Goal: Task Accomplishment & Management: Use online tool/utility

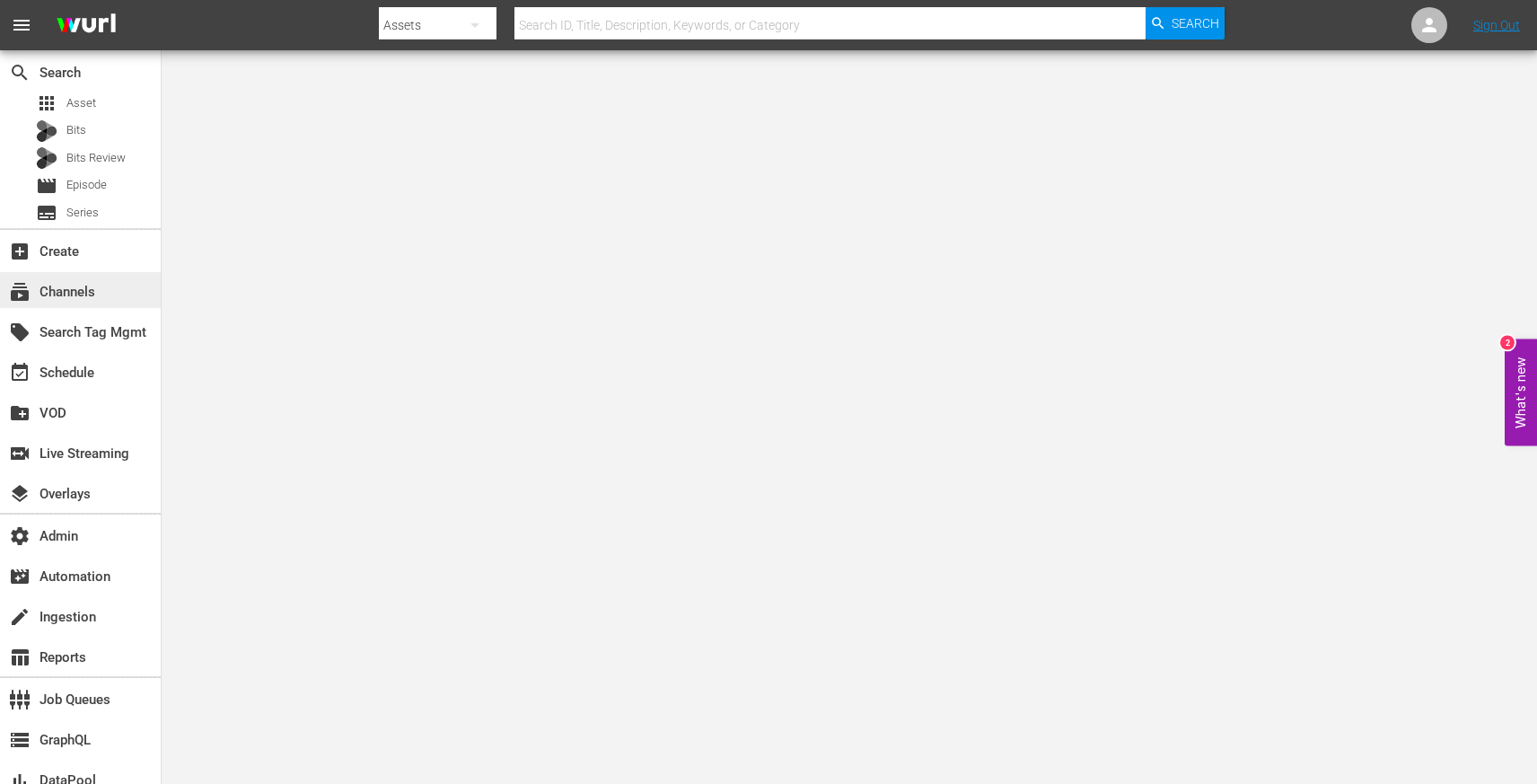
click at [87, 297] on div "subscriptions Channels" at bounding box center [50, 288] width 100 height 16
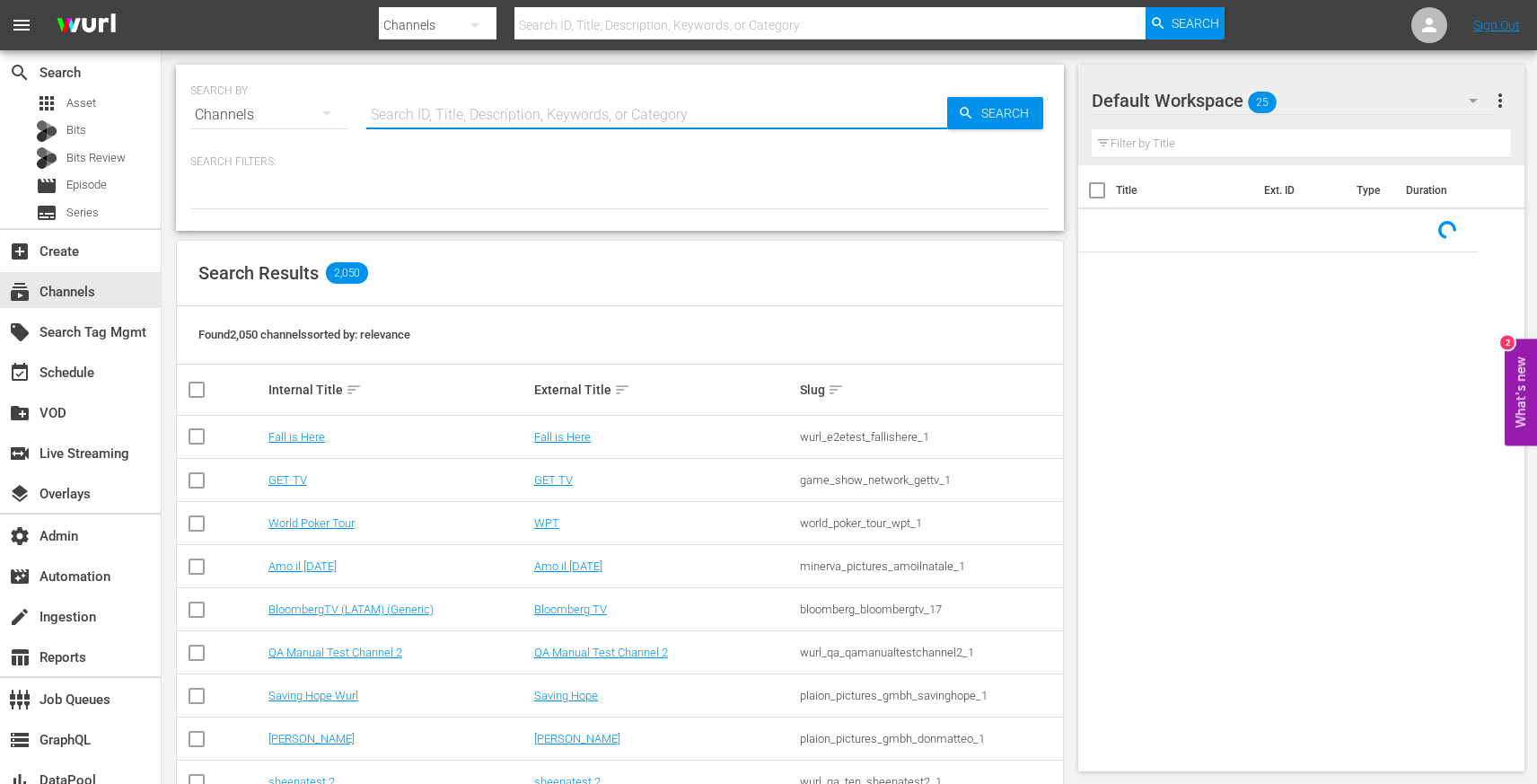
click at [480, 130] on input "text" at bounding box center [656, 114] width 581 height 43
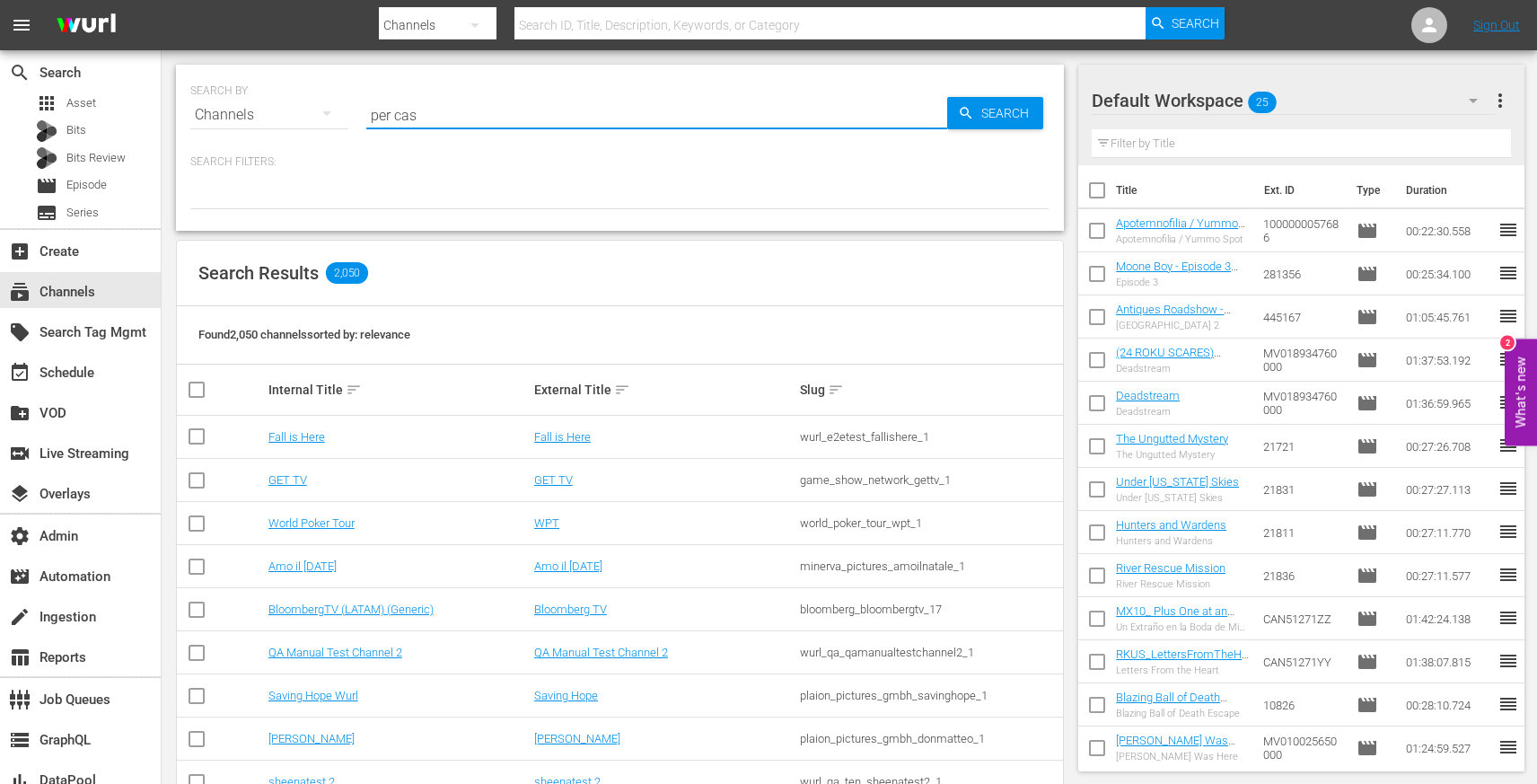
type input "per caso"
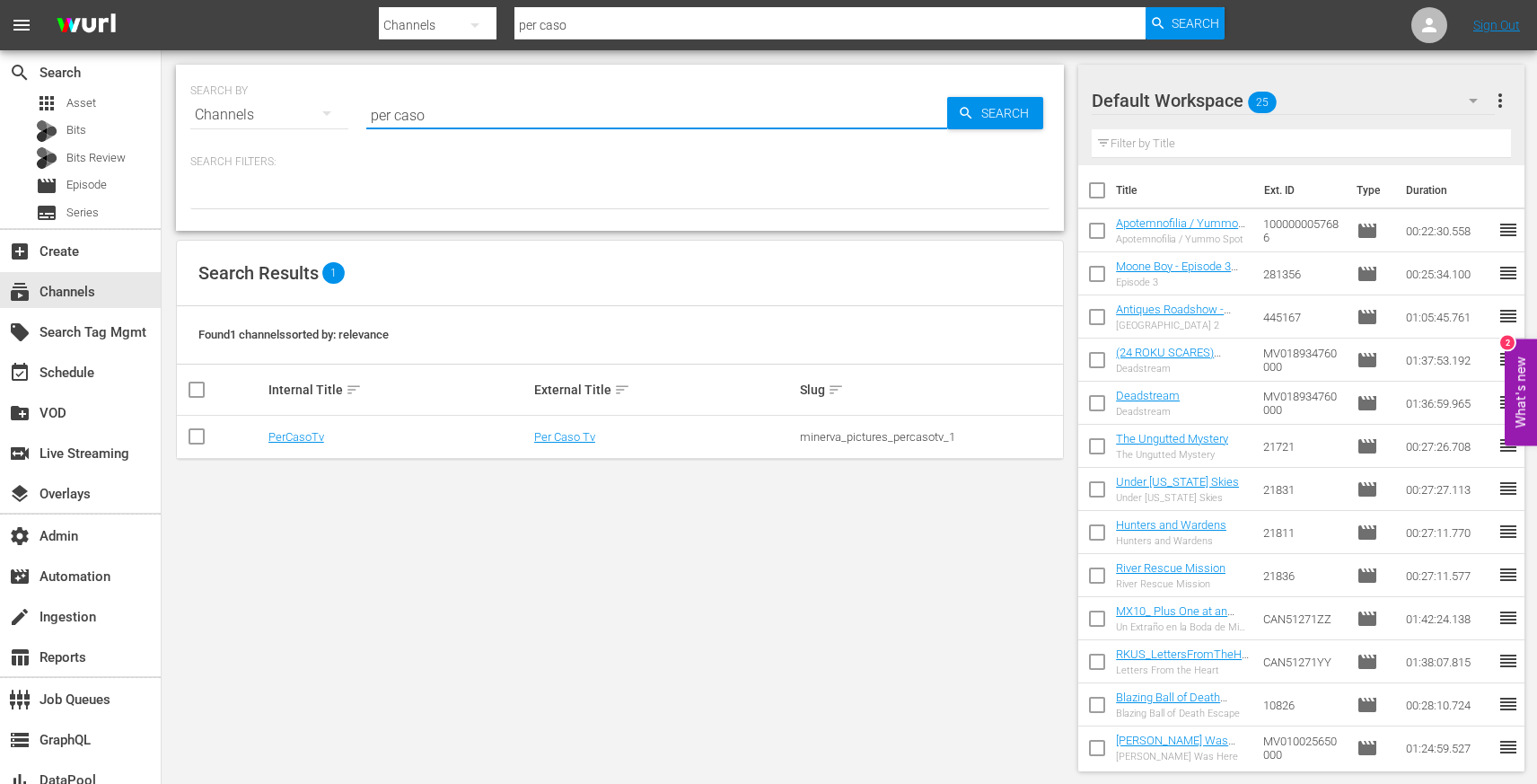
type input "per caso"
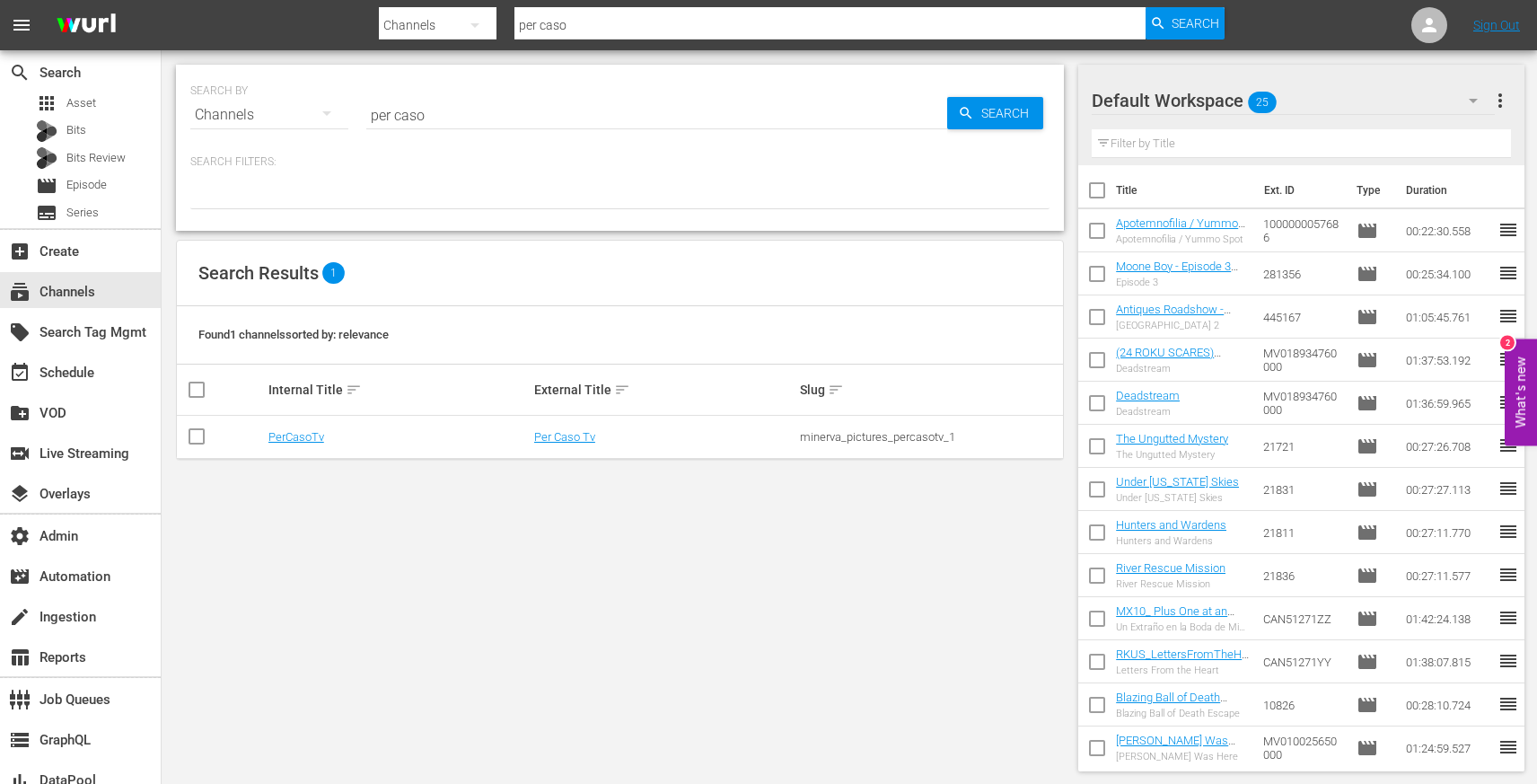
click at [813, 436] on div "minerva_pictures_percasotv_1" at bounding box center [930, 437] width 260 height 13
copy div "minerva_pictures_percasotv_1"
click at [571, 439] on link "Per Caso Tv" at bounding box center [565, 437] width 61 height 13
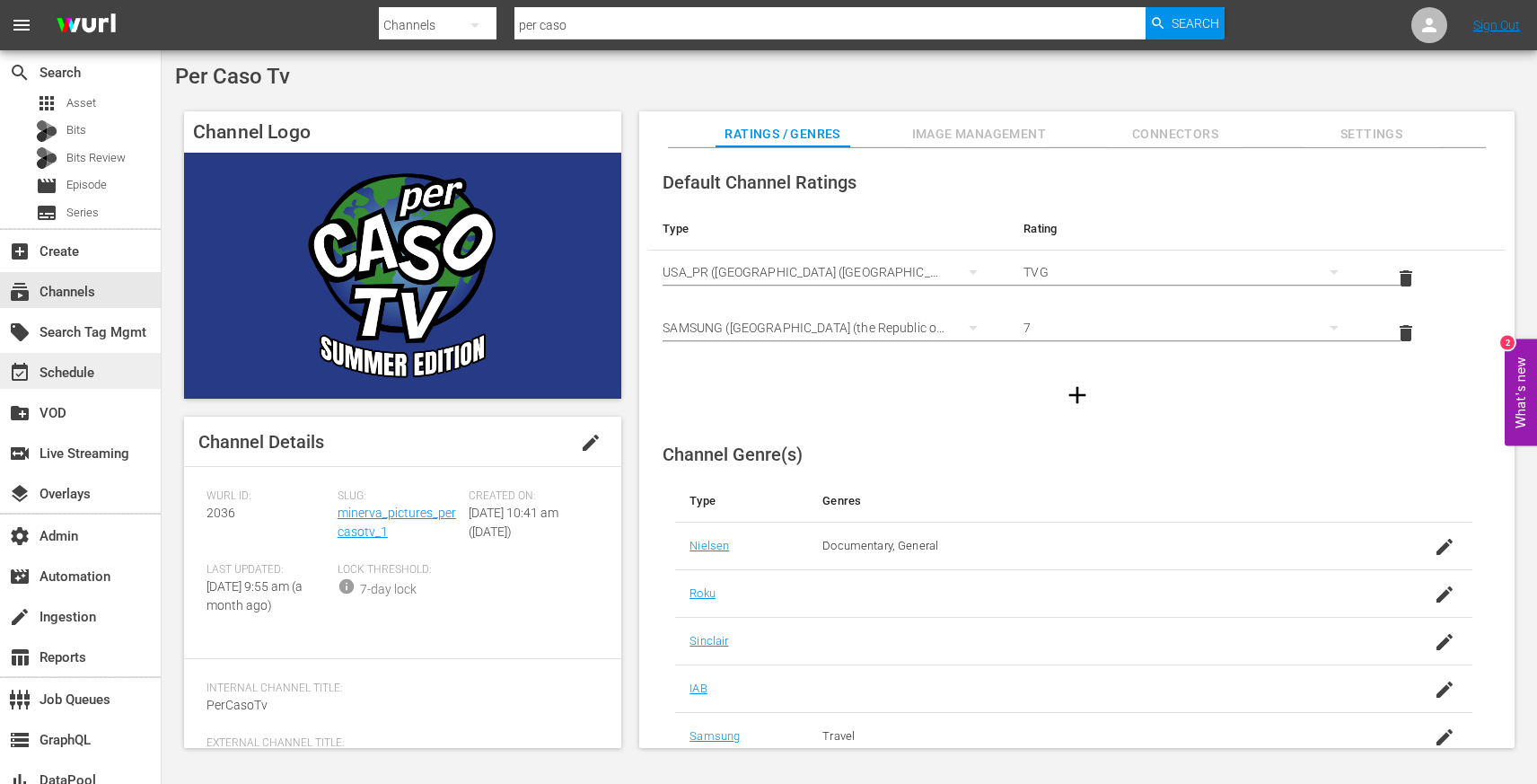
click at [81, 378] on div "event_available Schedule" at bounding box center [50, 369] width 100 height 16
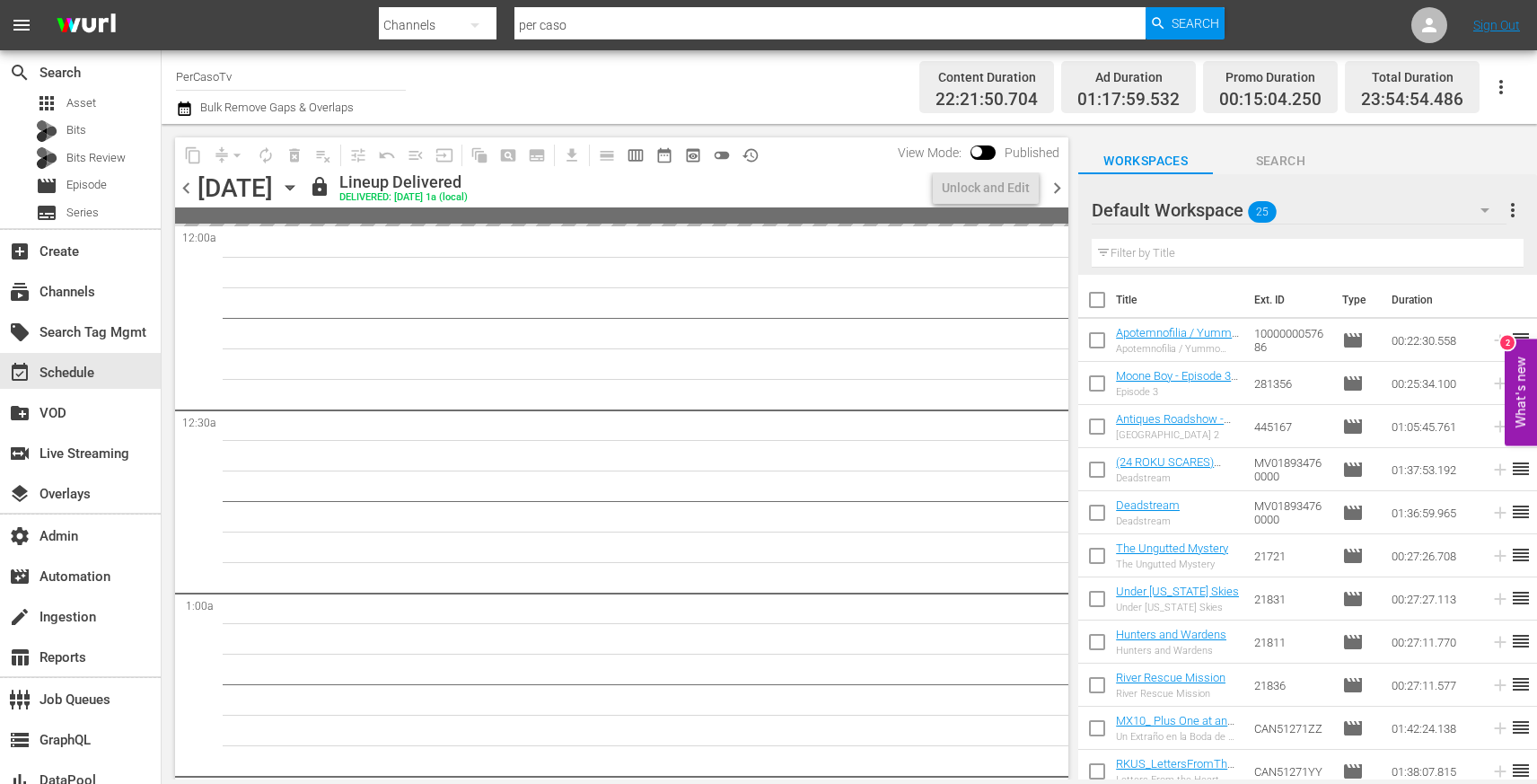
click at [1058, 189] on span "chevron_right" at bounding box center [1058, 188] width 22 height 22
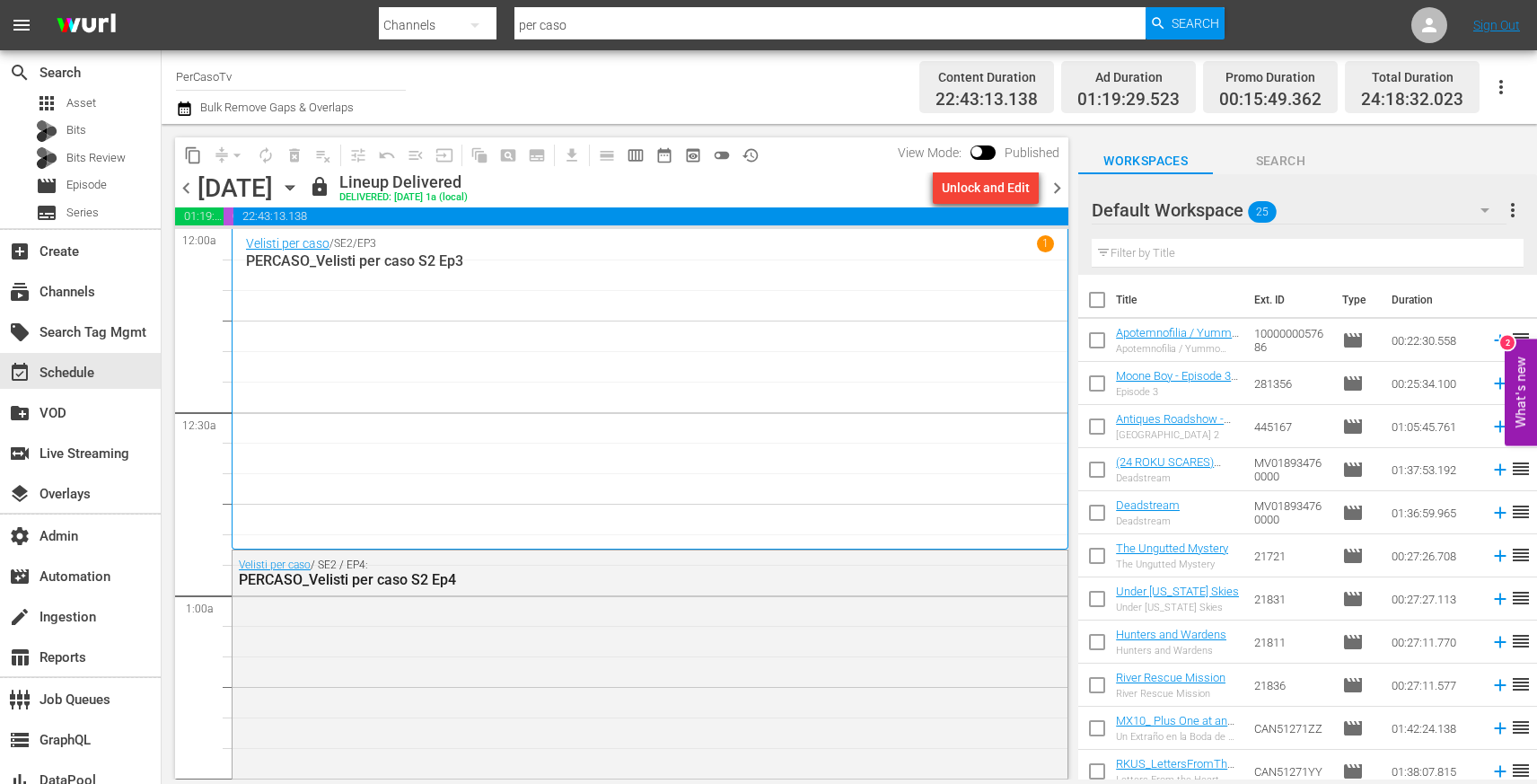
click at [1000, 195] on div "Unlock and Edit" at bounding box center [986, 188] width 88 height 33
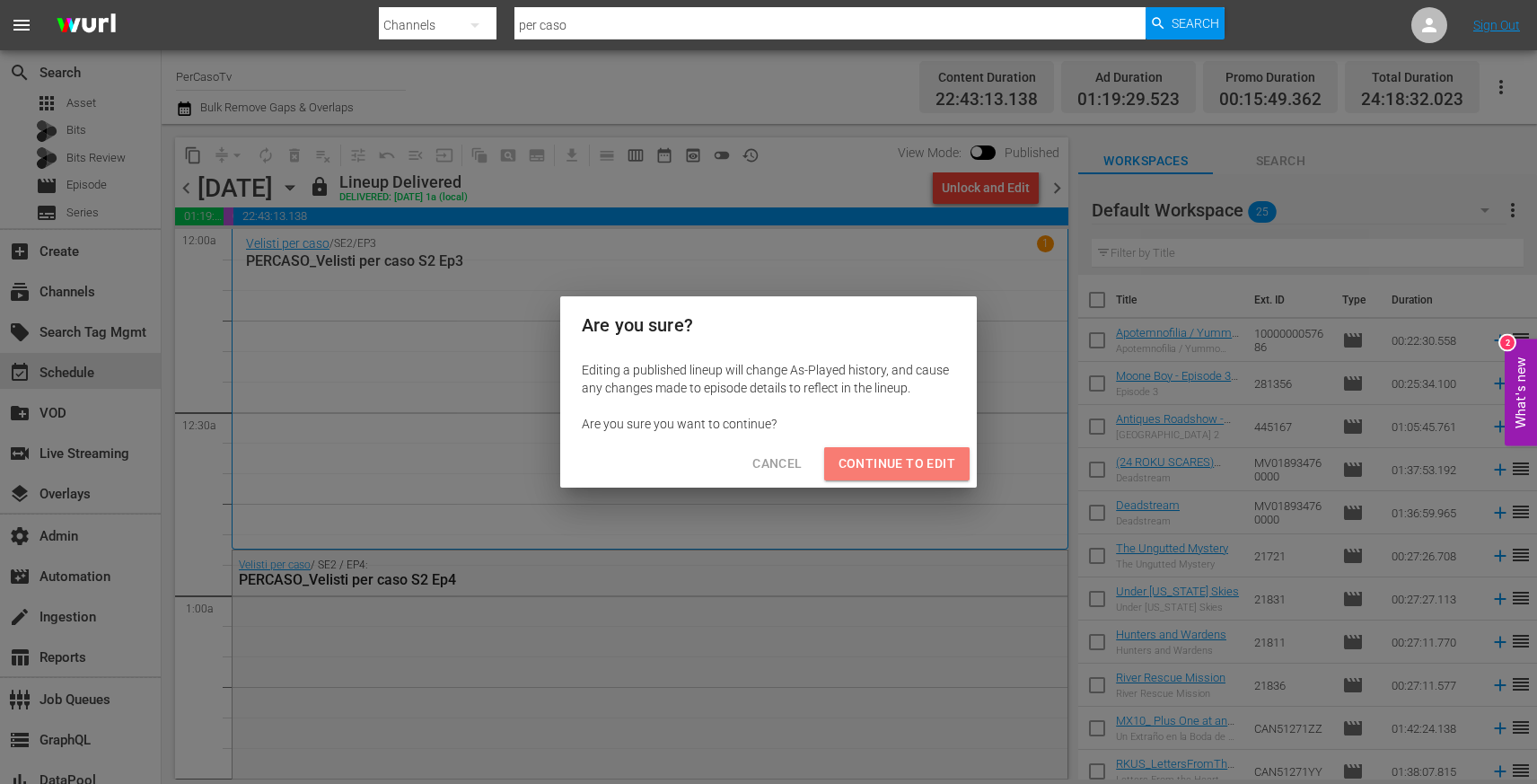
click at [932, 466] on span "Continue to Edit" at bounding box center [897, 464] width 117 height 22
